Goal: Browse casually

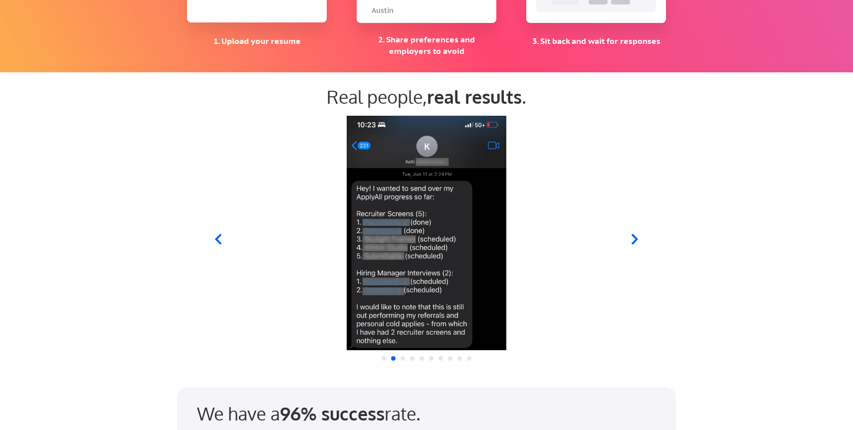
scroll to position [891, 0]
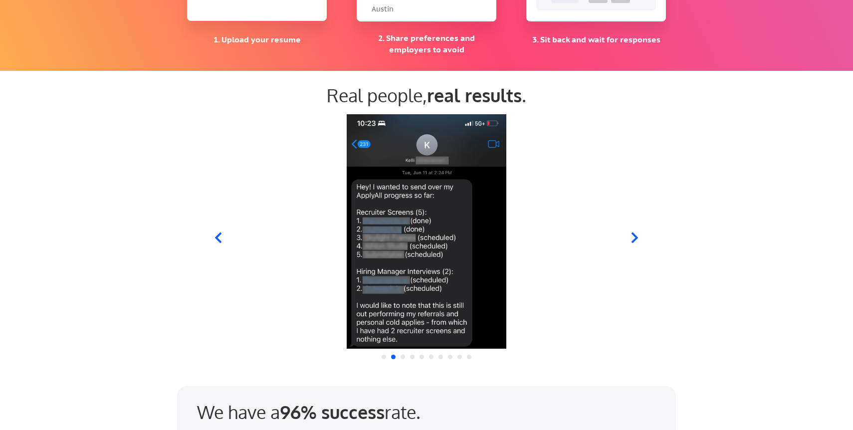
click at [636, 239] on icon at bounding box center [635, 237] width 12 height 12
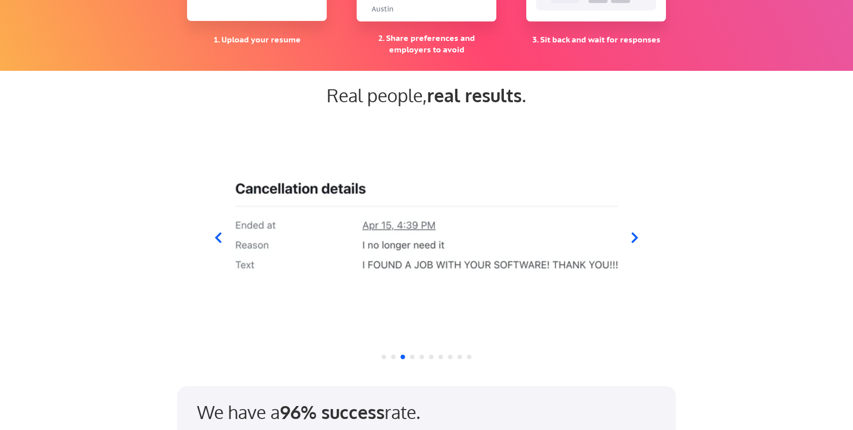
click at [207, 241] on div at bounding box center [426, 231] width 491 height 234
click at [214, 240] on icon at bounding box center [218, 237] width 12 height 12
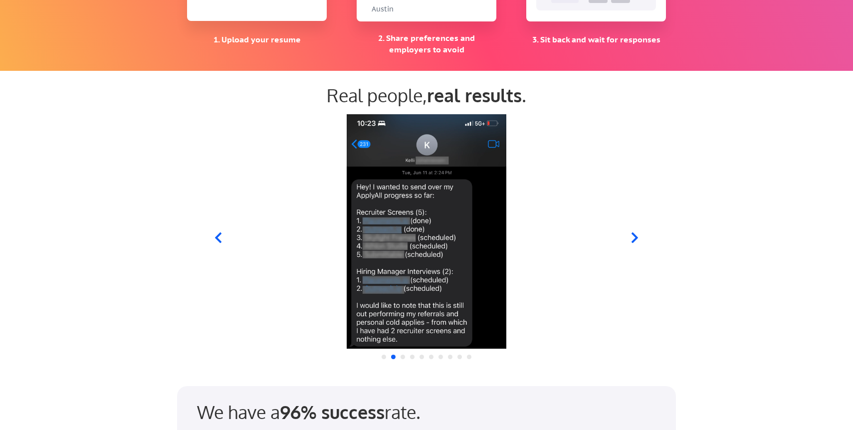
click at [633, 232] on icon at bounding box center [635, 237] width 6 height 10
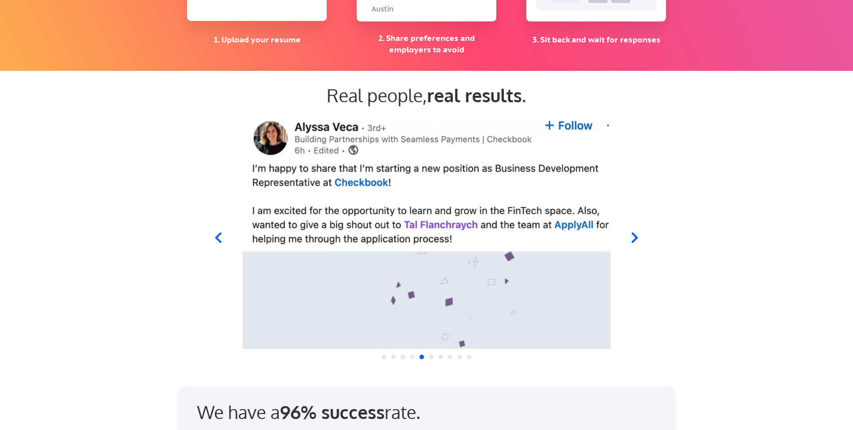
click at [633, 232] on icon at bounding box center [635, 237] width 6 height 10
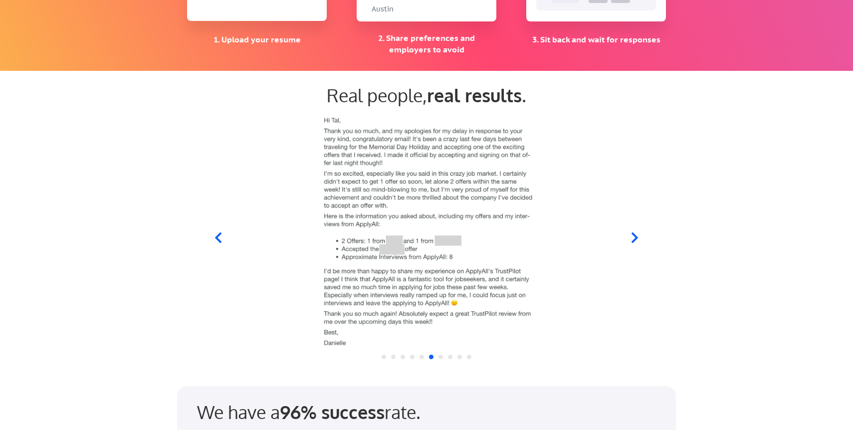
click at [633, 232] on icon at bounding box center [635, 237] width 6 height 10
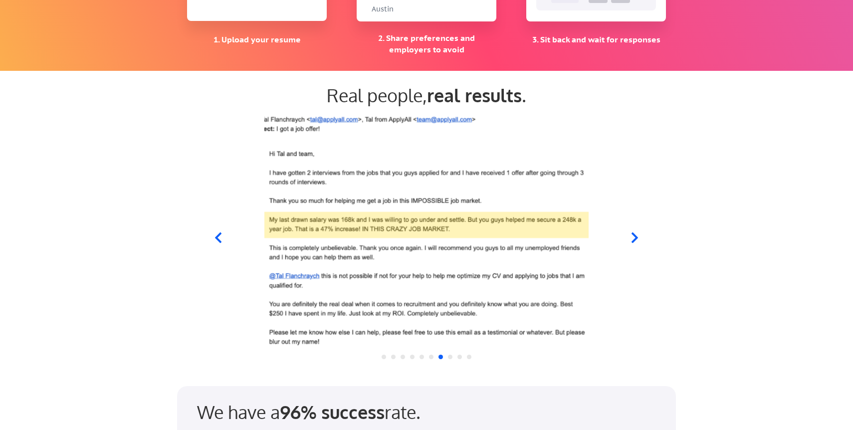
drag, startPoint x: 633, startPoint y: 232, endPoint x: 687, endPoint y: 189, distance: 69.6
click at [687, 189] on div "Real people, real results ." at bounding box center [426, 231] width 853 height 304
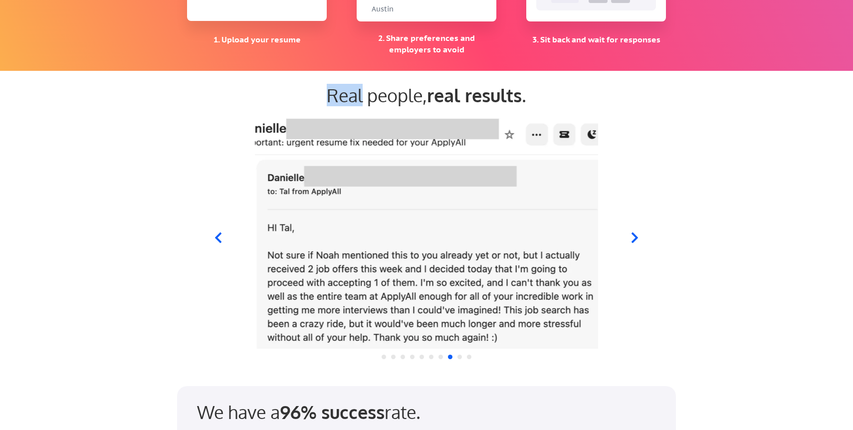
click at [687, 189] on div "Real people, real results ." at bounding box center [426, 231] width 853 height 304
click at [218, 237] on icon at bounding box center [218, 237] width 12 height 12
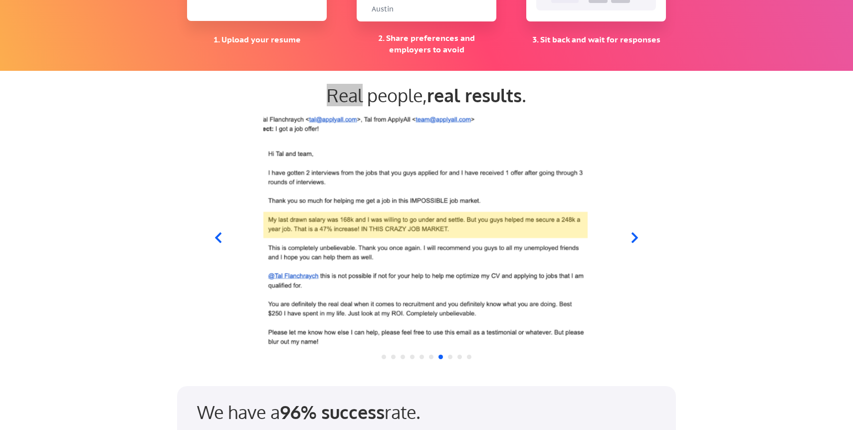
drag, startPoint x: 418, startPoint y: 294, endPoint x: 418, endPoint y: 304, distance: 10.0
click at [418, 304] on img at bounding box center [425, 231] width 384 height 234
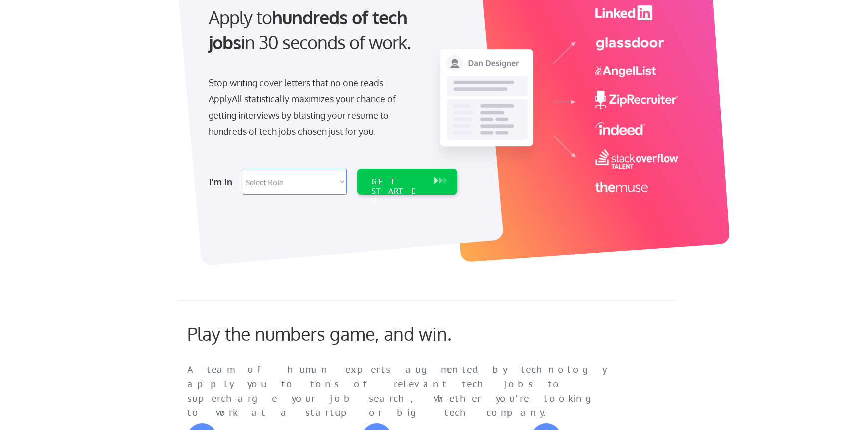
scroll to position [0, 0]
